Goal: Transaction & Acquisition: Purchase product/service

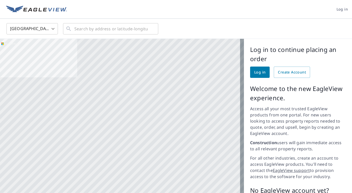
click at [52, 30] on body "Log in [GEOGRAPHIC_DATA] US ​ ​ Aerial Road A standard road map Aerial A detail…" at bounding box center [176, 96] width 352 height 193
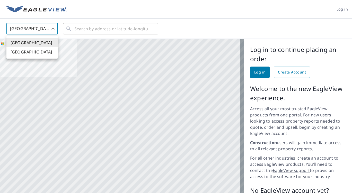
click at [40, 50] on li "[GEOGRAPHIC_DATA]" at bounding box center [31, 51] width 51 height 9
type input "CA"
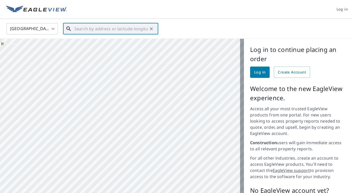
click at [75, 28] on input "text" at bounding box center [110, 29] width 73 height 14
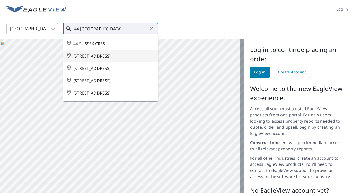
click at [100, 55] on span "[STREET_ADDRESS]" at bounding box center [113, 56] width 81 height 6
type input "[STREET_ADDRESS]"
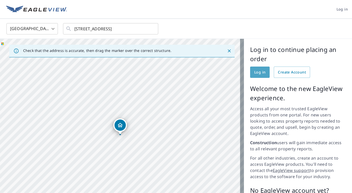
click at [254, 72] on span "Log in" at bounding box center [259, 72] width 11 height 6
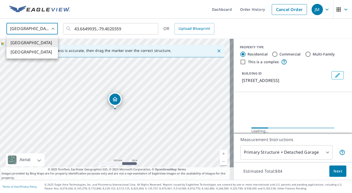
click at [53, 31] on body "JM JM Dashboard Order History Cancel Order JM [GEOGRAPHIC_DATA] [GEOGRAPHIC_DAT…" at bounding box center [176, 96] width 352 height 193
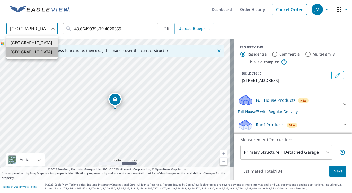
click at [28, 53] on li "[GEOGRAPHIC_DATA]" at bounding box center [31, 51] width 51 height 9
type input "CA"
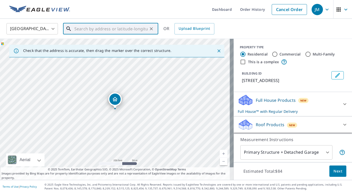
click at [79, 29] on input "text" at bounding box center [110, 29] width 73 height 14
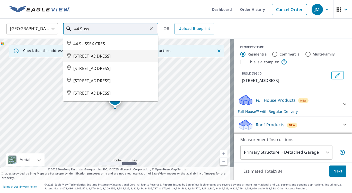
click at [108, 54] on span "[STREET_ADDRESS]" at bounding box center [113, 56] width 81 height 6
type input "[STREET_ADDRESS]"
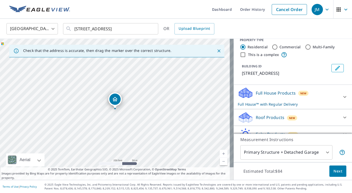
scroll to position [8, 0]
click at [256, 117] on p "Roof Products" at bounding box center [270, 117] width 29 height 6
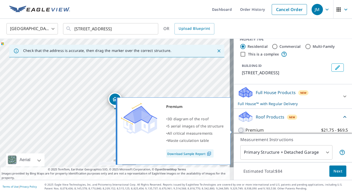
click at [238, 130] on input "Premium $21.75 - $69.5" at bounding box center [242, 130] width 8 height 6
checkbox input "true"
checkbox input "false"
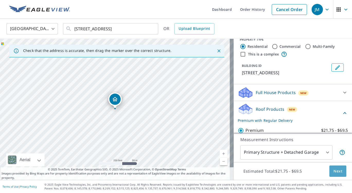
click at [336, 169] on span "Next" at bounding box center [338, 171] width 9 height 6
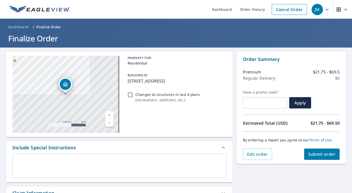
click at [316, 154] on span "Submit order" at bounding box center [322, 155] width 28 height 6
